Goal: Task Accomplishment & Management: Complete application form

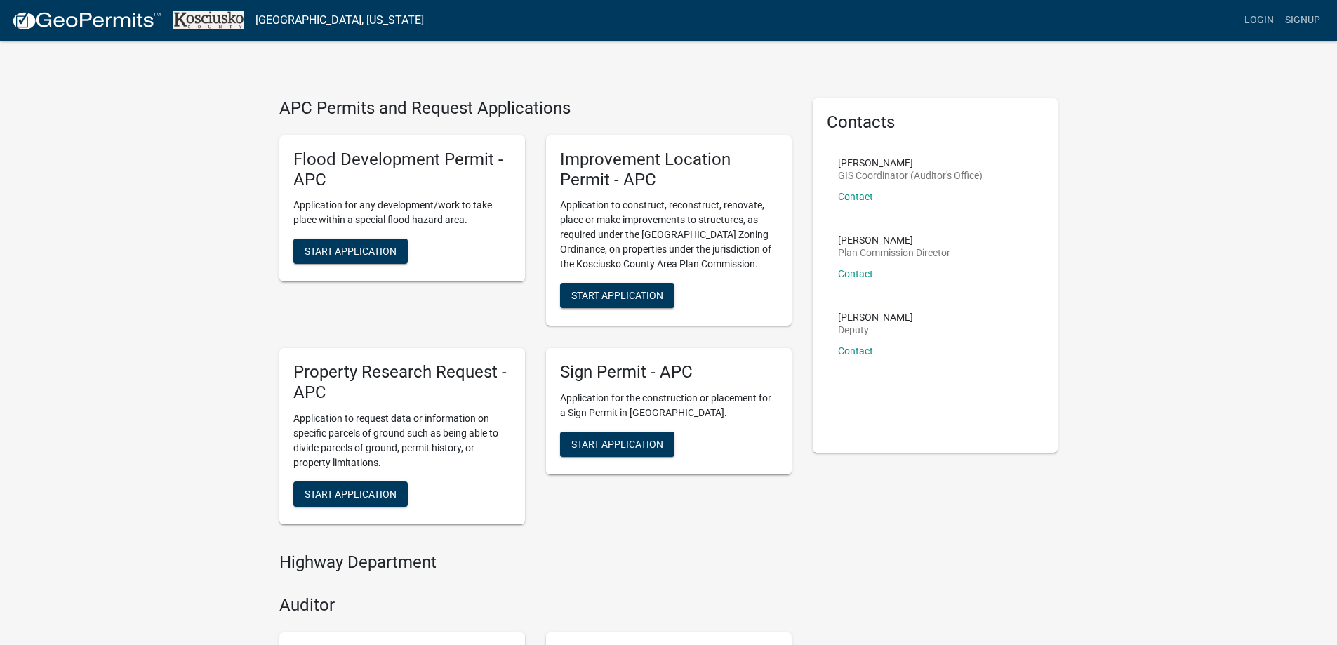
scroll to position [1, 0]
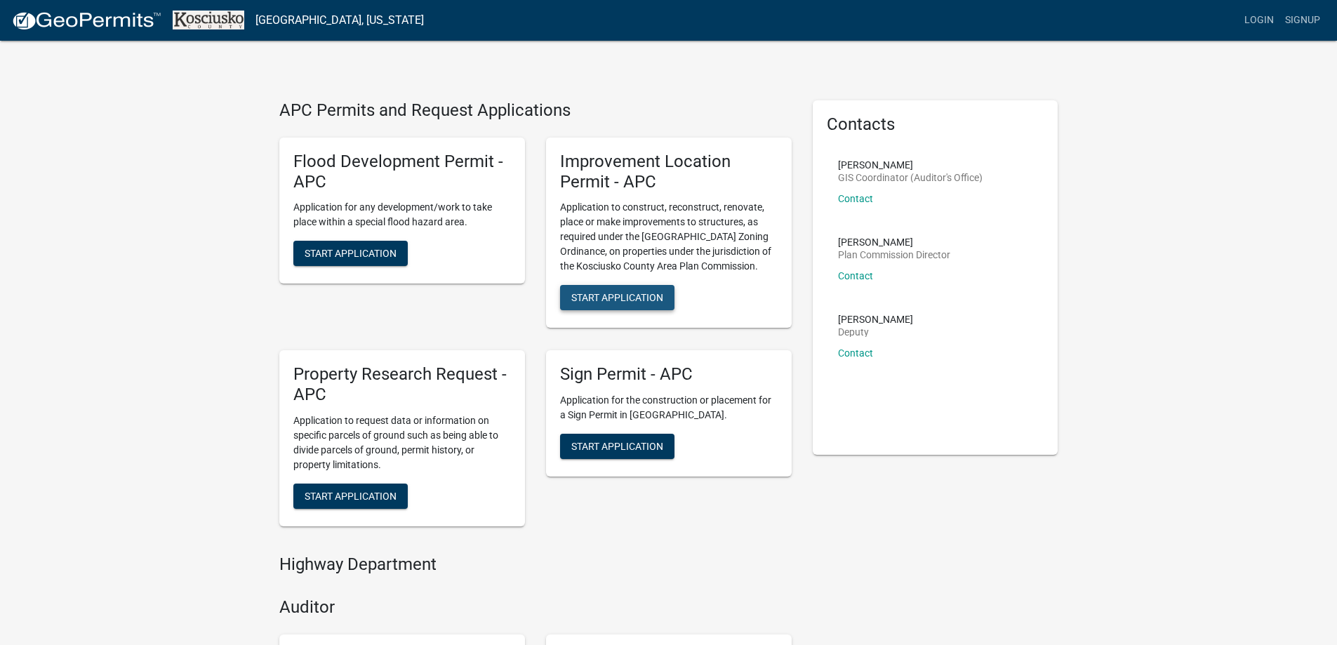
click at [615, 290] on button "Start Application" at bounding box center [617, 297] width 114 height 25
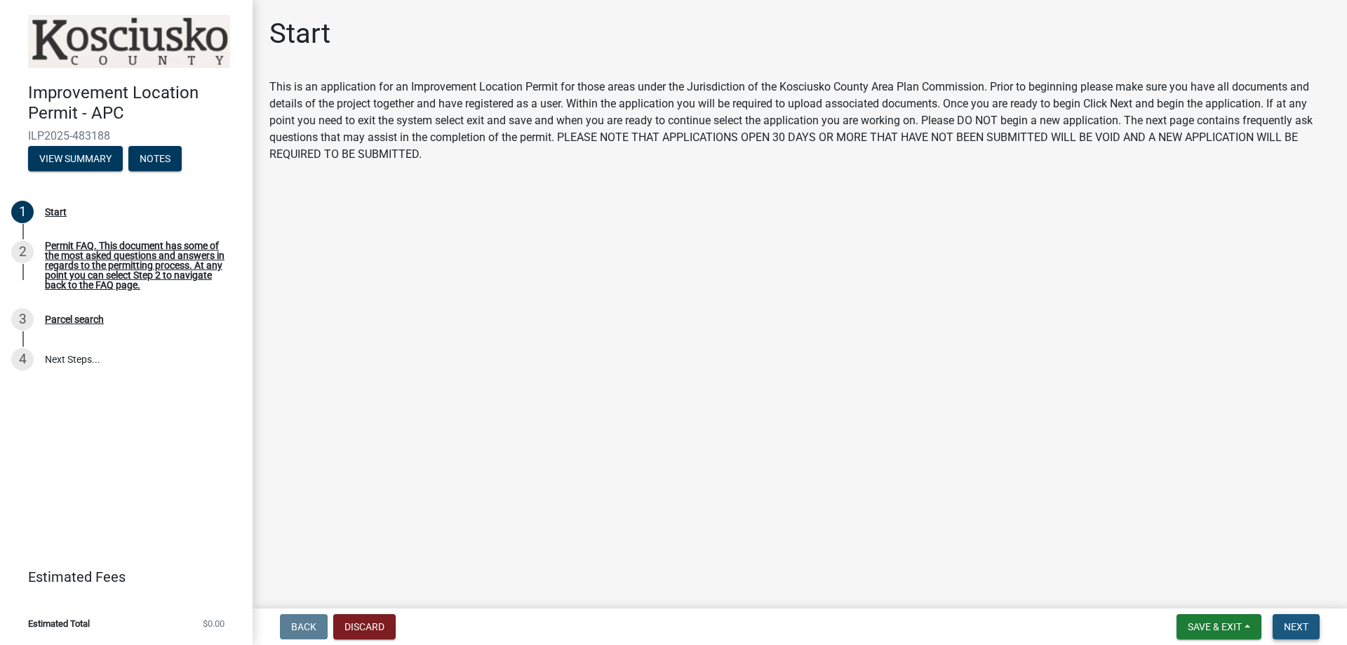
click at [1299, 622] on span "Next" at bounding box center [1296, 626] width 25 height 11
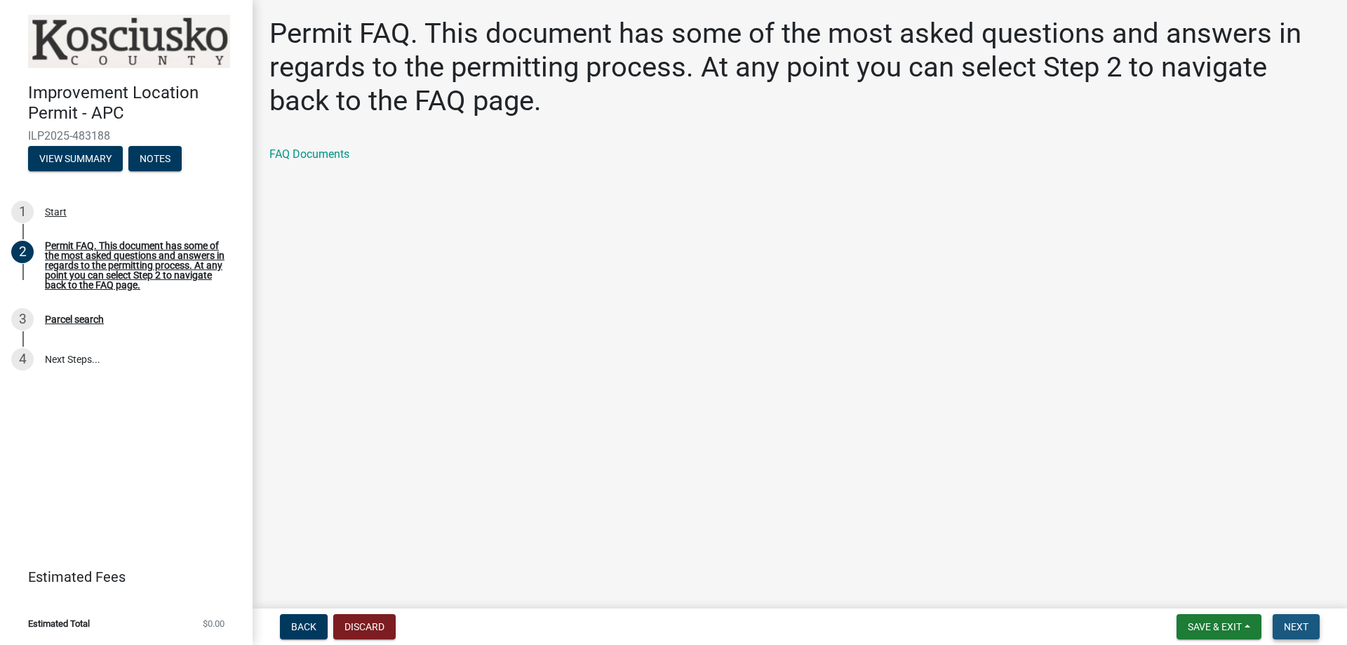
click at [1301, 621] on span "Next" at bounding box center [1296, 626] width 25 height 11
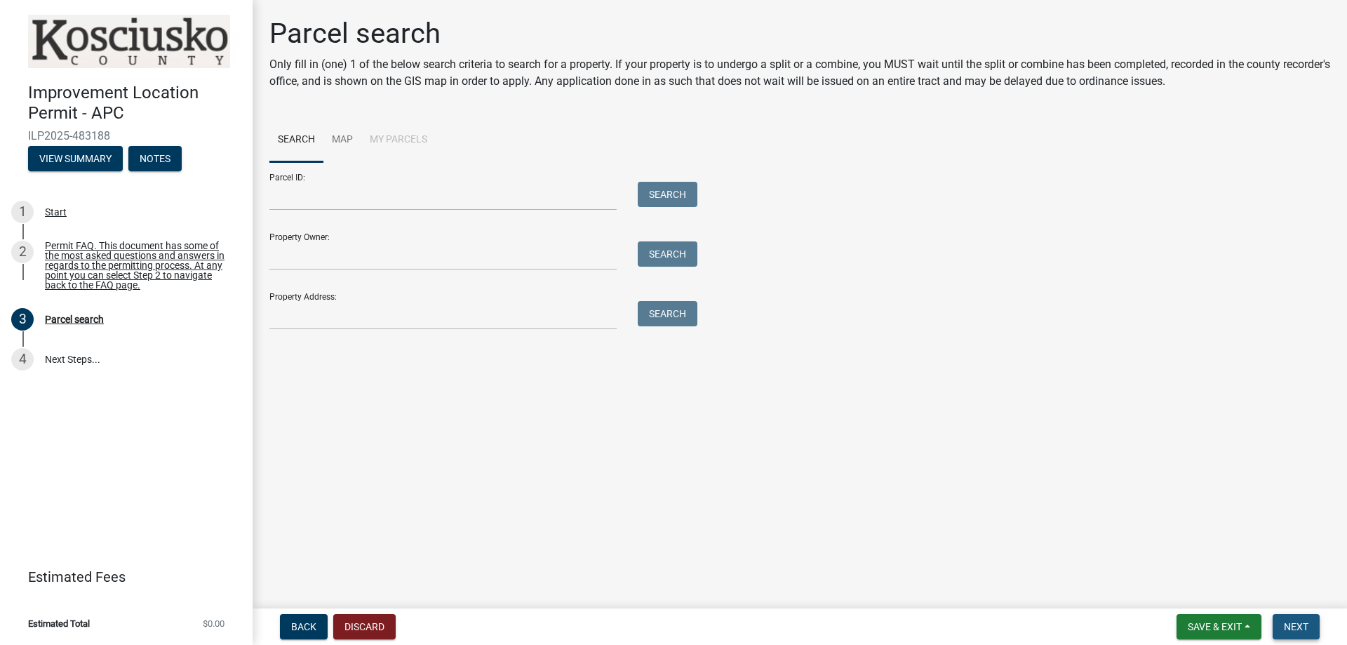
click at [1303, 623] on span "Next" at bounding box center [1296, 626] width 25 height 11
click at [337, 248] on input "Property Owner:" at bounding box center [442, 255] width 347 height 29
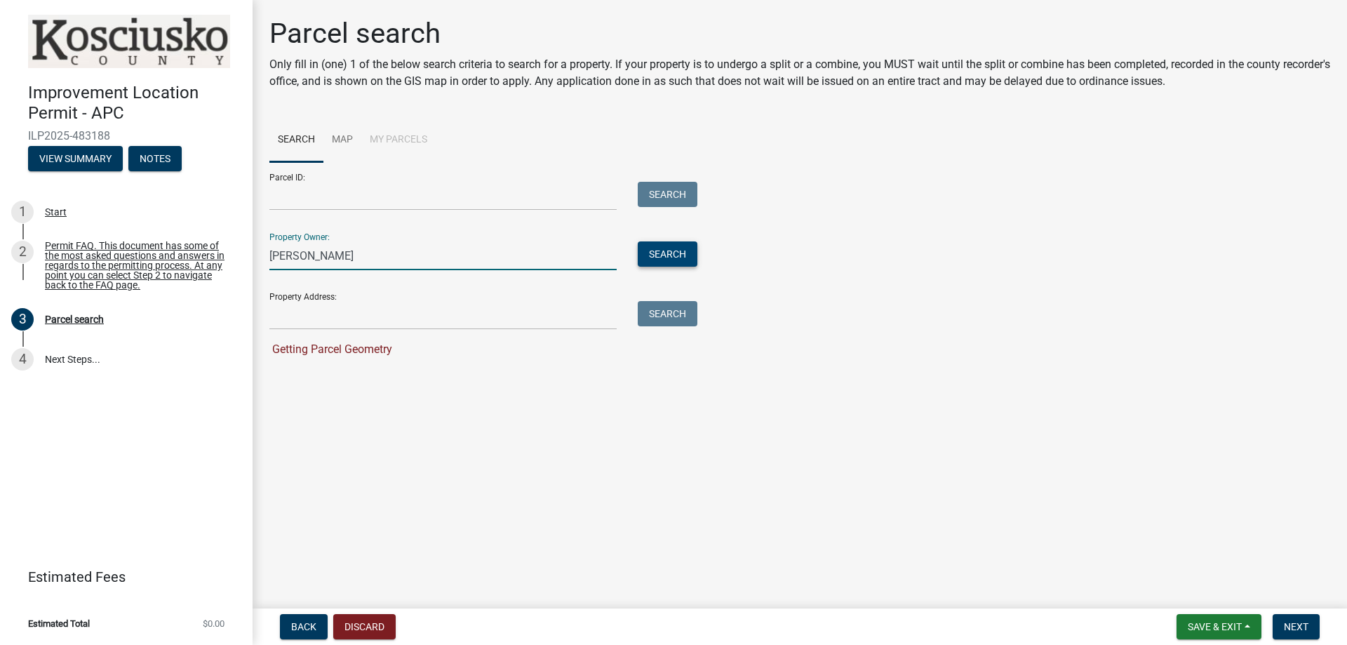
type input "[PERSON_NAME]"
click at [681, 250] on button "Search" at bounding box center [668, 253] width 60 height 25
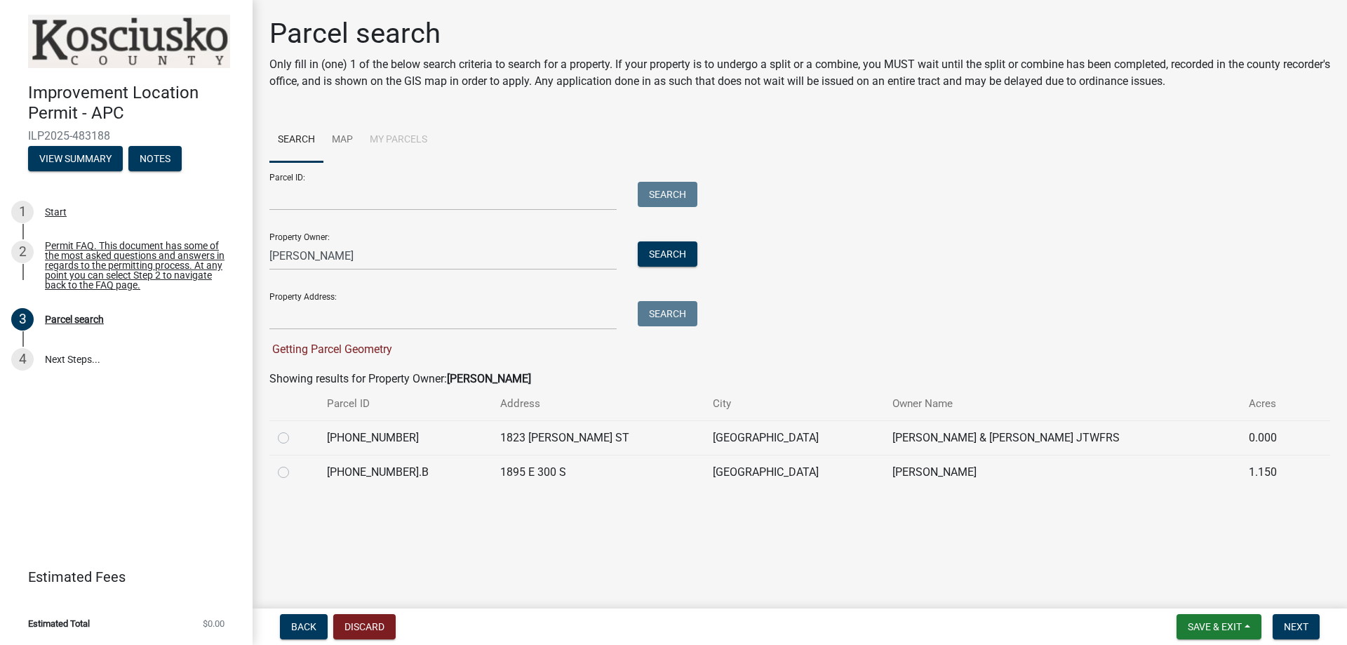
click at [295, 464] on label at bounding box center [295, 464] width 0 height 0
click at [295, 471] on input "radio" at bounding box center [299, 468] width 9 height 9
radio input "true"
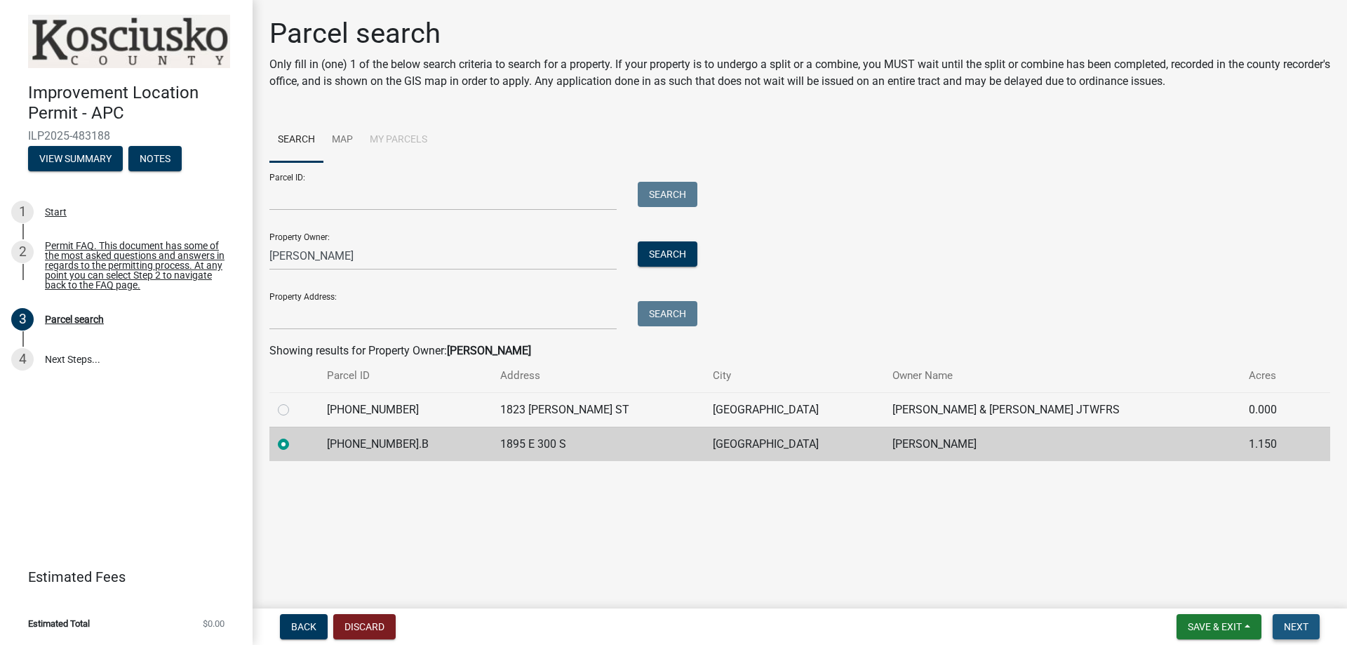
click at [1297, 621] on span "Next" at bounding box center [1296, 626] width 25 height 11
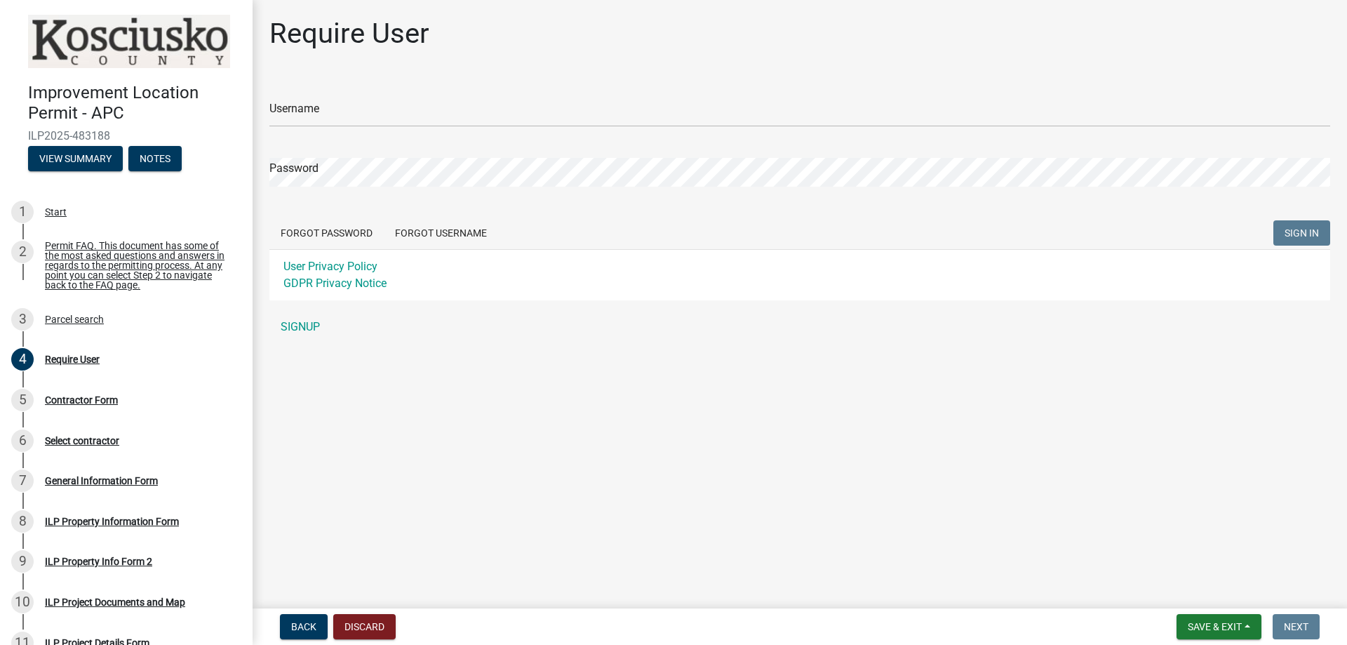
click at [1142, 599] on main "Require User Username Password Forgot Password Forgot Username SIGN IN User Pri…" at bounding box center [800, 301] width 1094 height 603
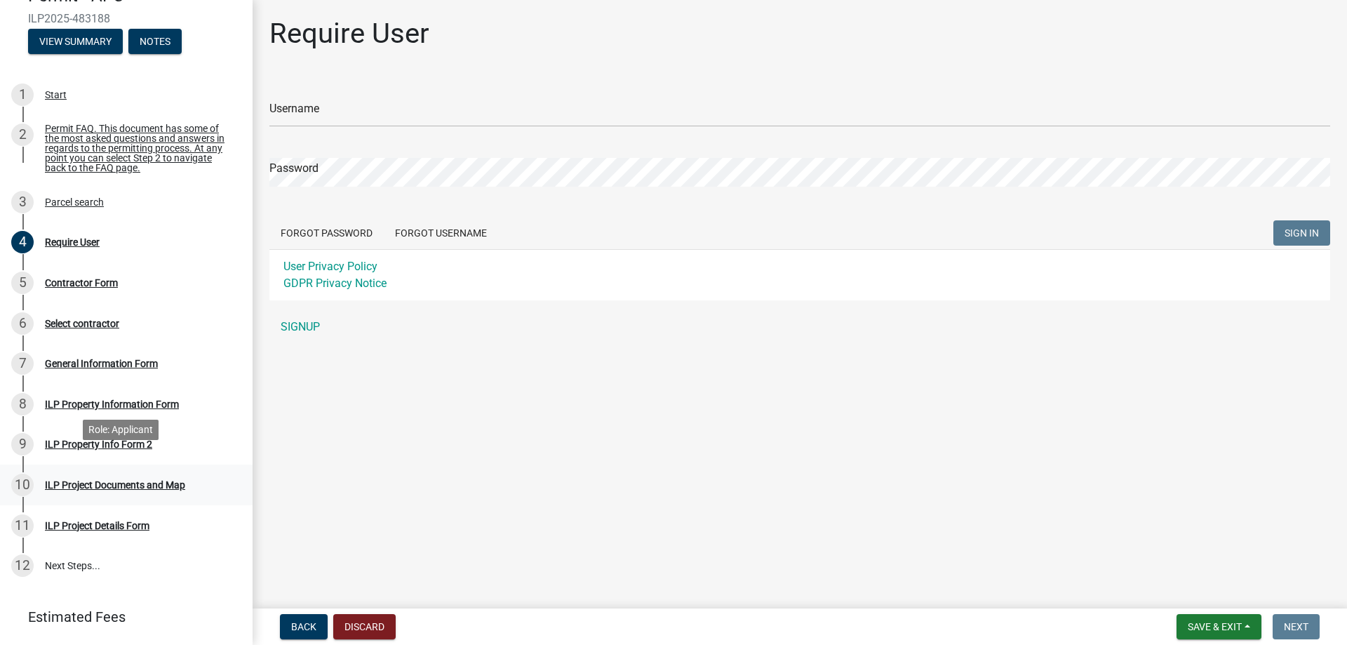
scroll to position [140, 0]
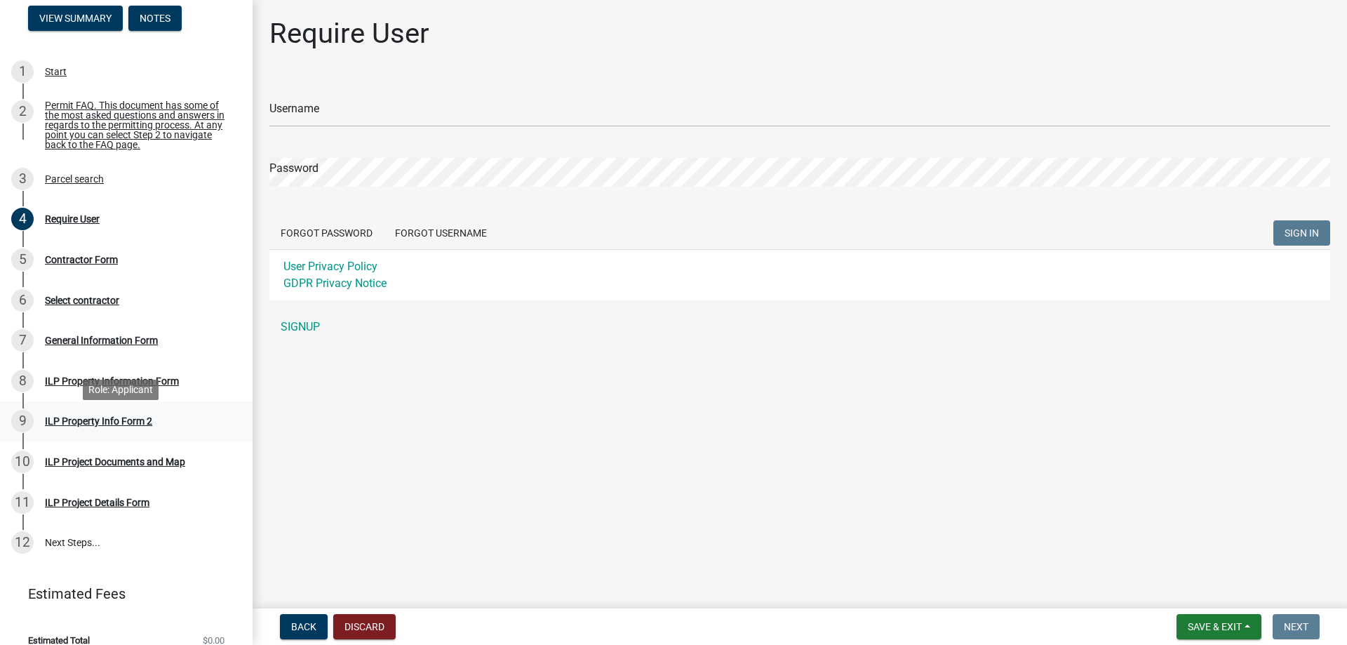
click at [117, 426] on div "ILP Property Info Form 2" at bounding box center [98, 421] width 107 height 10
click at [109, 467] on div "ILP Project Documents and Map" at bounding box center [115, 462] width 140 height 10
click at [102, 467] on div "ILP Project Documents and Map" at bounding box center [115, 462] width 140 height 10
click at [102, 503] on div "ILP Project Details Form" at bounding box center [97, 502] width 105 height 10
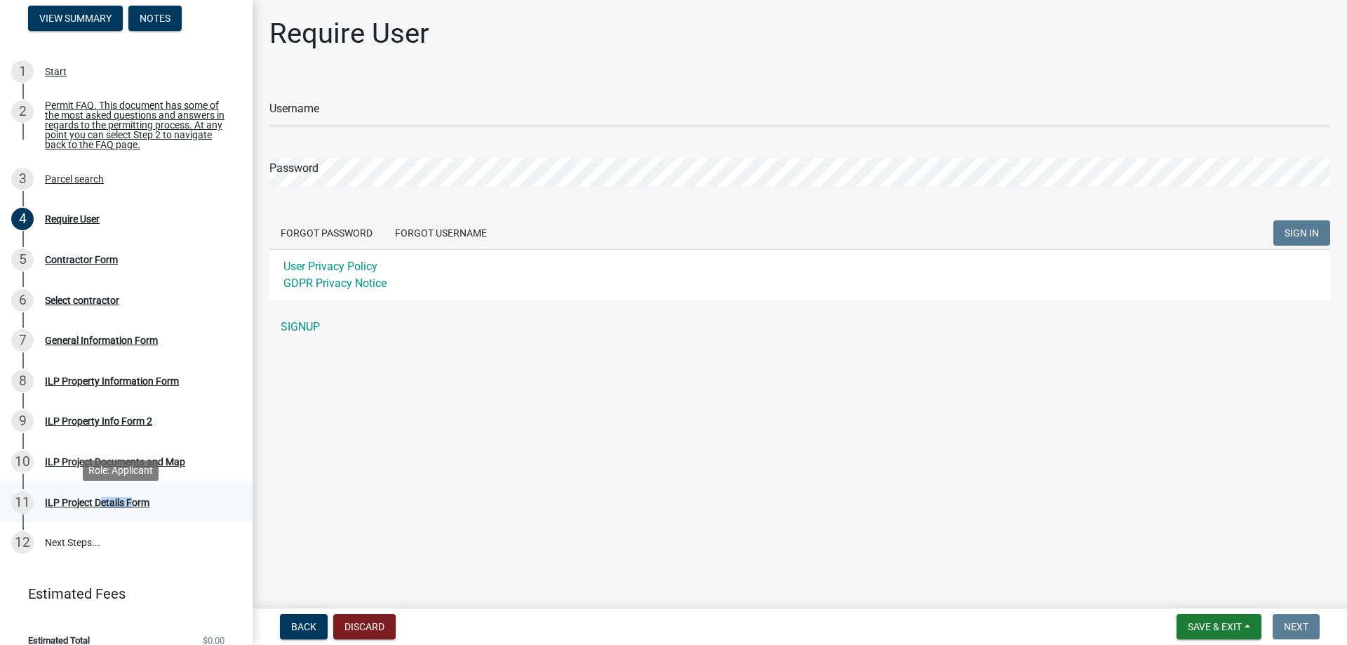
click at [102, 503] on div "ILP Project Details Form" at bounding box center [97, 502] width 105 height 10
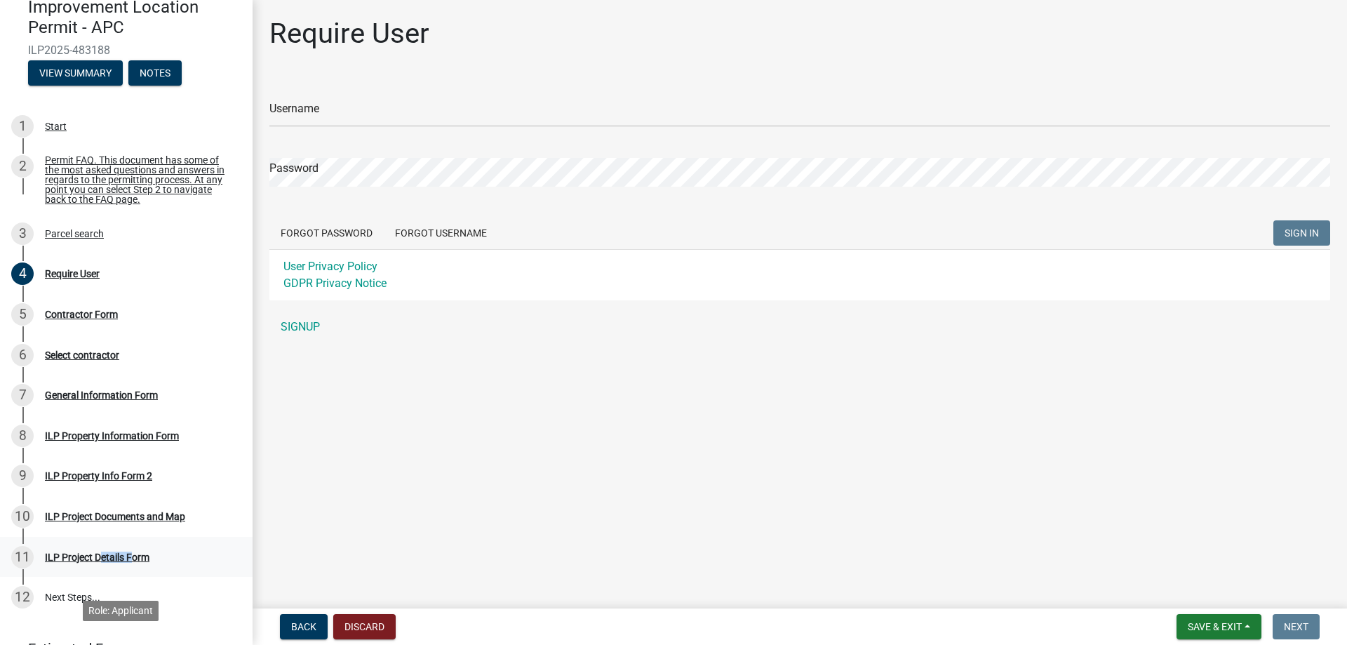
scroll to position [0, 0]
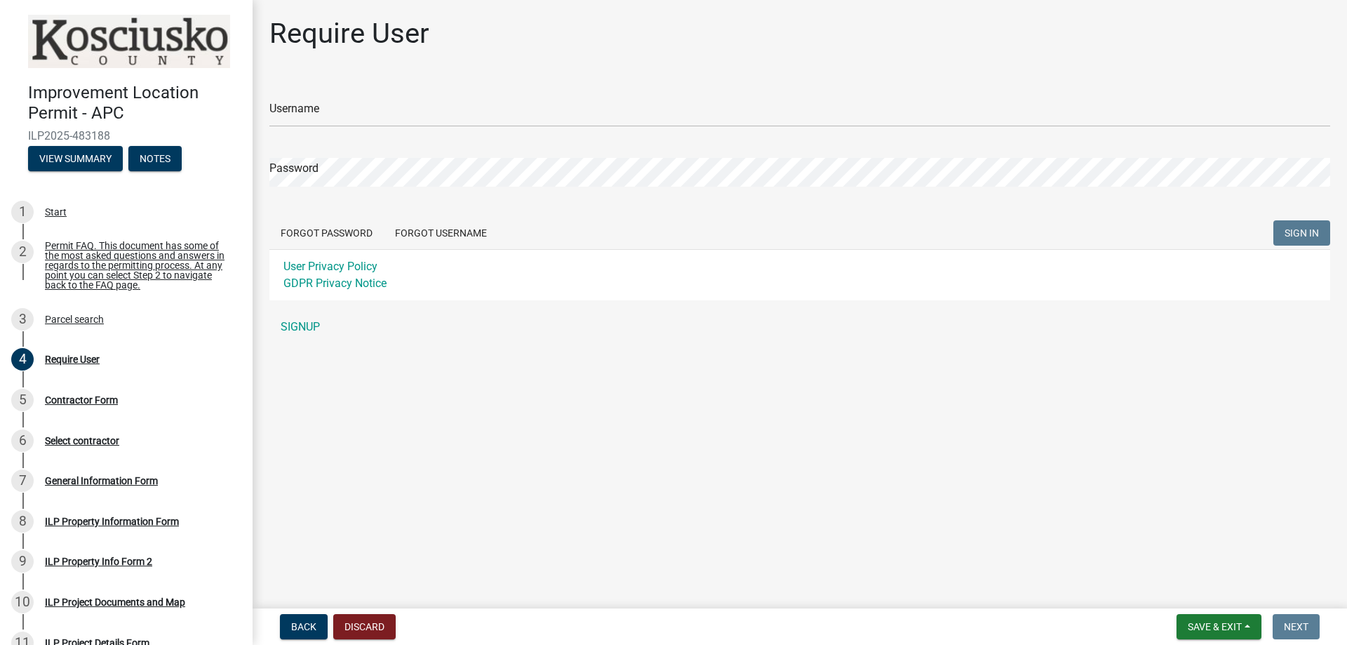
drag, startPoint x: 630, startPoint y: 70, endPoint x: 634, endPoint y: 77, distance: 8.2
click at [631, 68] on div "Require User Username Password Forgot Password Forgot Username SIGN IN User Pri…" at bounding box center [800, 185] width 1082 height 337
drag, startPoint x: 693, startPoint y: 392, endPoint x: 695, endPoint y: 252, distance: 140.3
click at [695, 380] on main "Require User Username Password Forgot Password Forgot Username SIGN IN User Pri…" at bounding box center [800, 301] width 1094 height 603
